Goal: Information Seeking & Learning: Find specific page/section

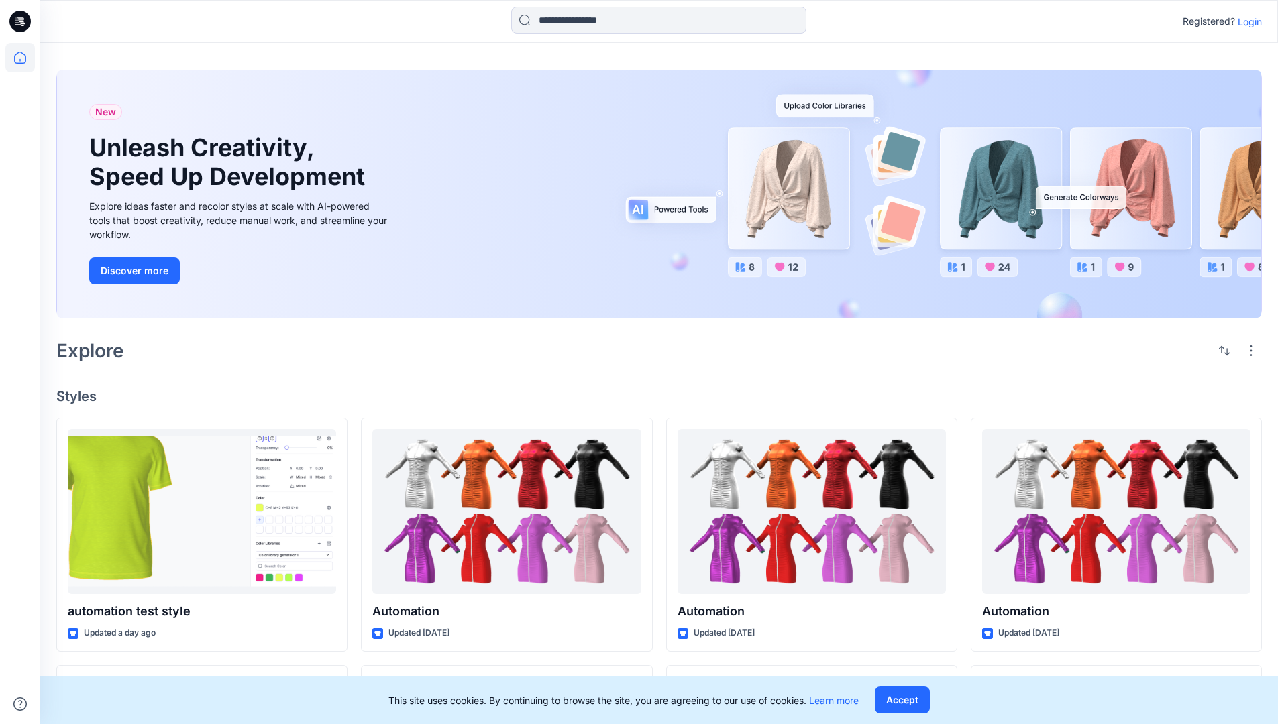
click at [749, 69] on div "New Unleash Creativity, Speed Up Development Explore ideas faster and recolor s…" at bounding box center [658, 197] width 1205 height 276
click at [97, 349] on h2 "Explore" at bounding box center [90, 350] width 68 height 21
click at [78, 392] on h4 "Styles" at bounding box center [658, 396] width 1205 height 16
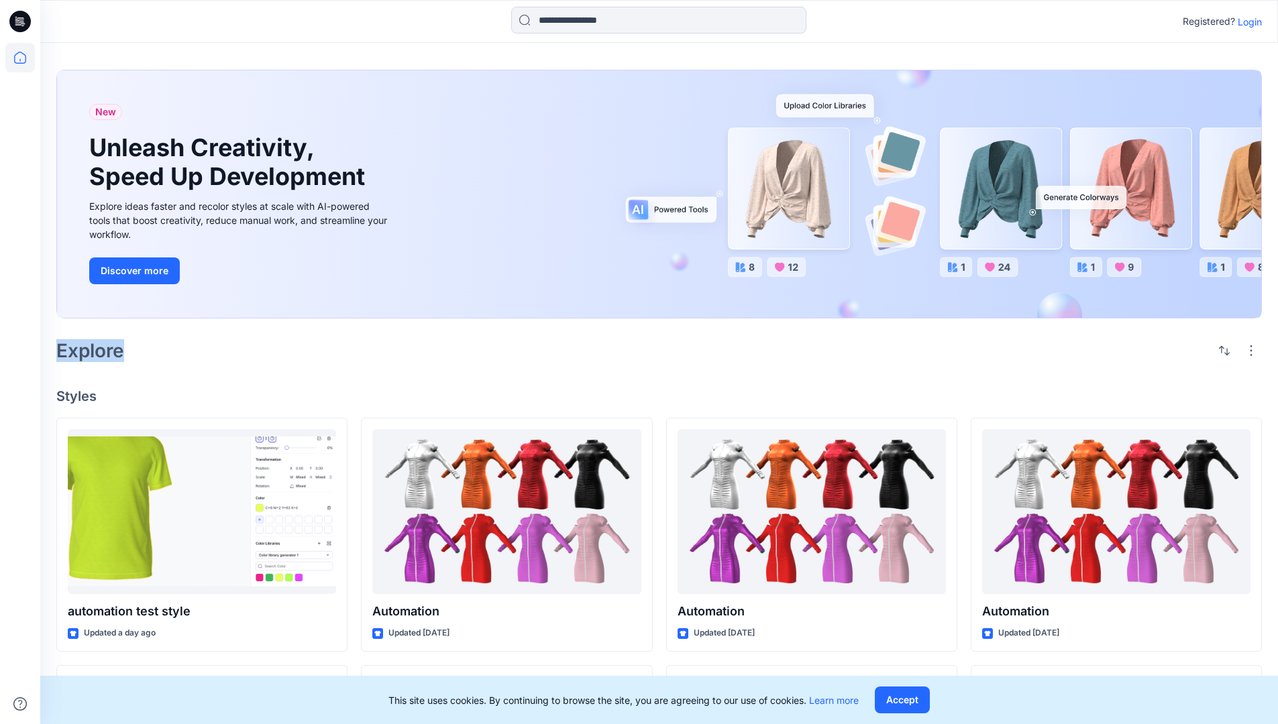
click at [78, 392] on h4 "Styles" at bounding box center [658, 396] width 1205 height 16
click at [188, 372] on div "New Unleash Creativity, Speed Up Development Explore ideas faster and recolor s…" at bounding box center [659, 627] width 1238 height 1169
click at [1205, 19] on p "Registered?" at bounding box center [1209, 21] width 52 height 16
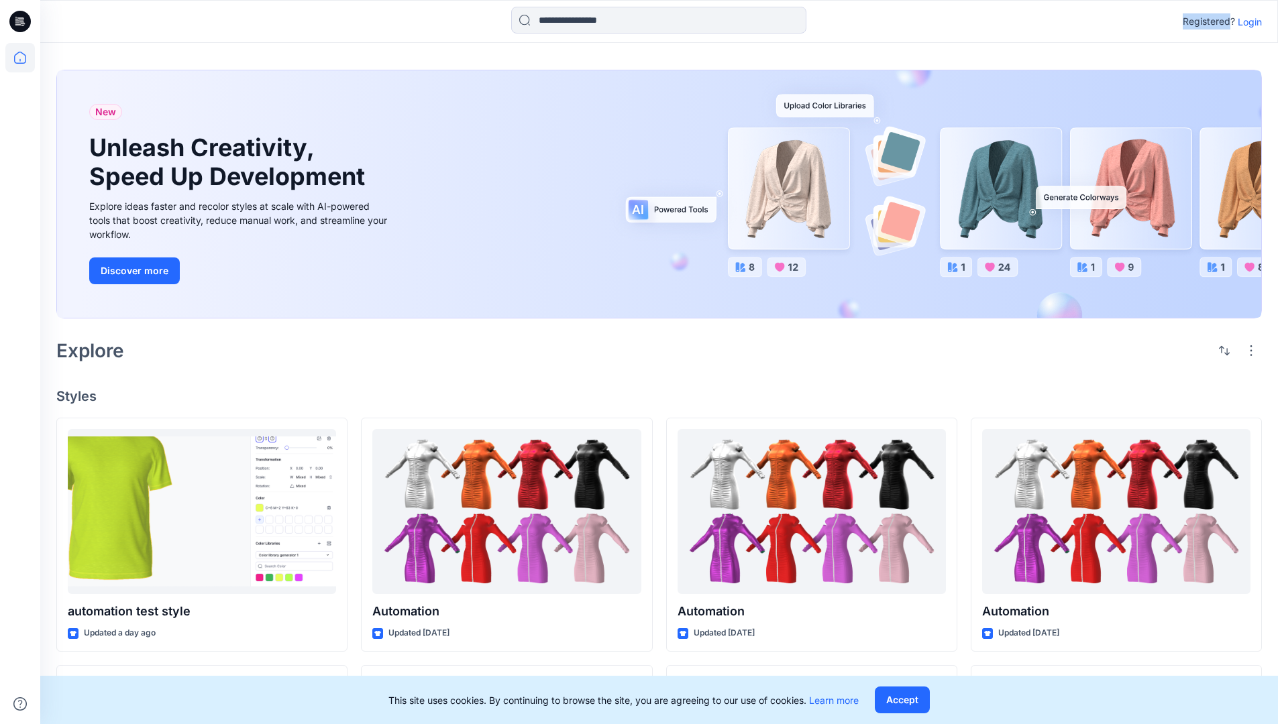
click at [1205, 19] on p "Registered?" at bounding box center [1209, 21] width 52 height 16
click at [1128, 22] on div "Registered? Login" at bounding box center [658, 22] width 1237 height 30
click at [1268, 22] on div "Registered? Login" at bounding box center [658, 22] width 1237 height 30
click at [562, 25] on input at bounding box center [658, 20] width 295 height 27
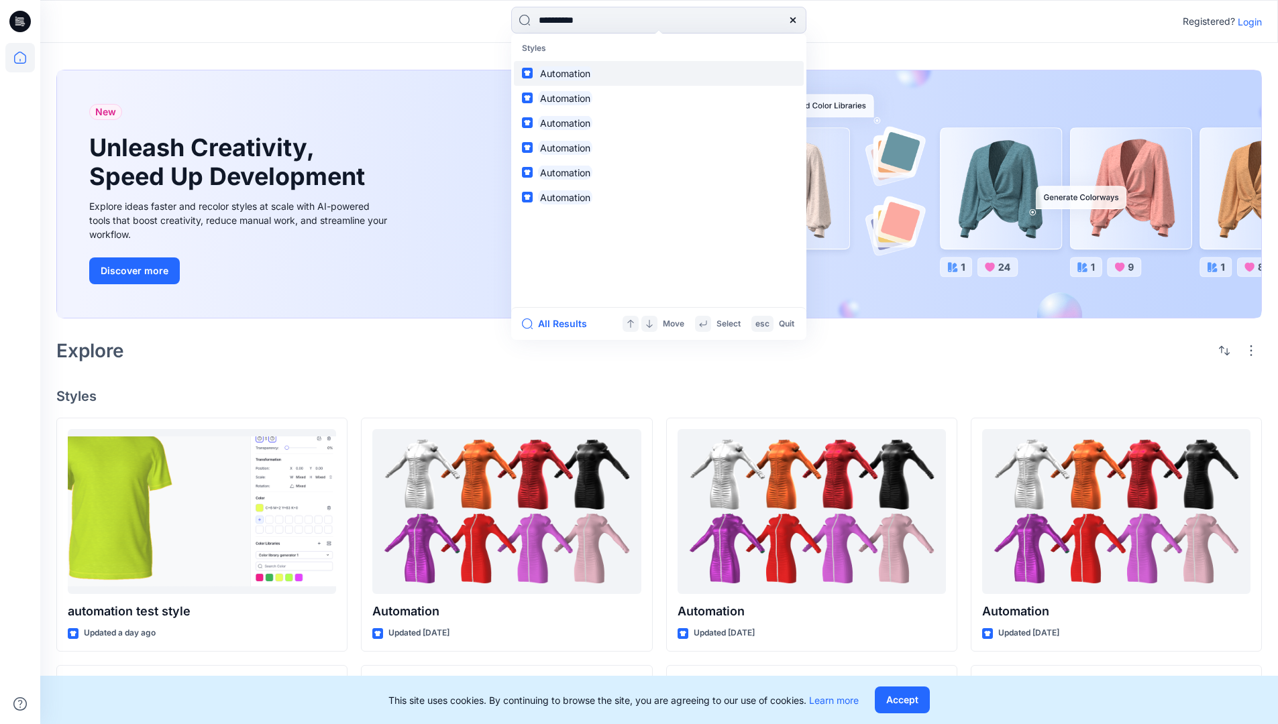
type input "**********"
click at [571, 71] on mark "Automation" at bounding box center [565, 73] width 54 height 15
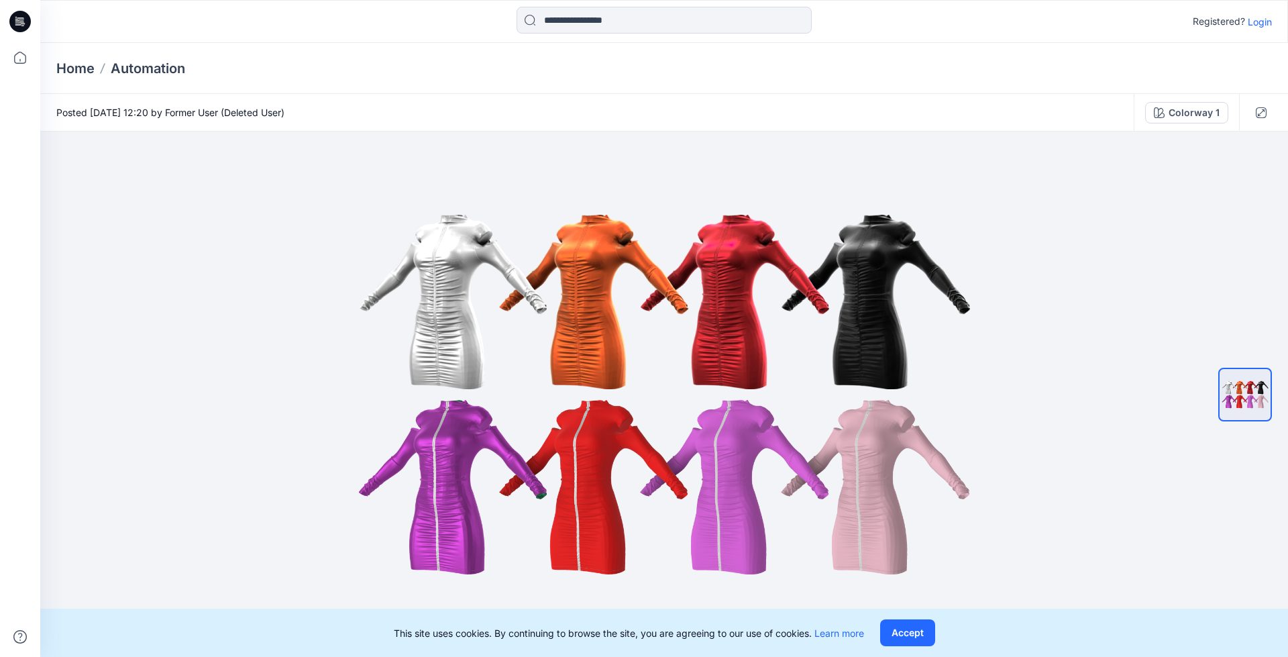
click at [158, 68] on p "Automation" at bounding box center [148, 68] width 74 height 19
click at [20, 21] on icon at bounding box center [21, 21] width 5 height 1
